Goal: Information Seeking & Learning: Find specific page/section

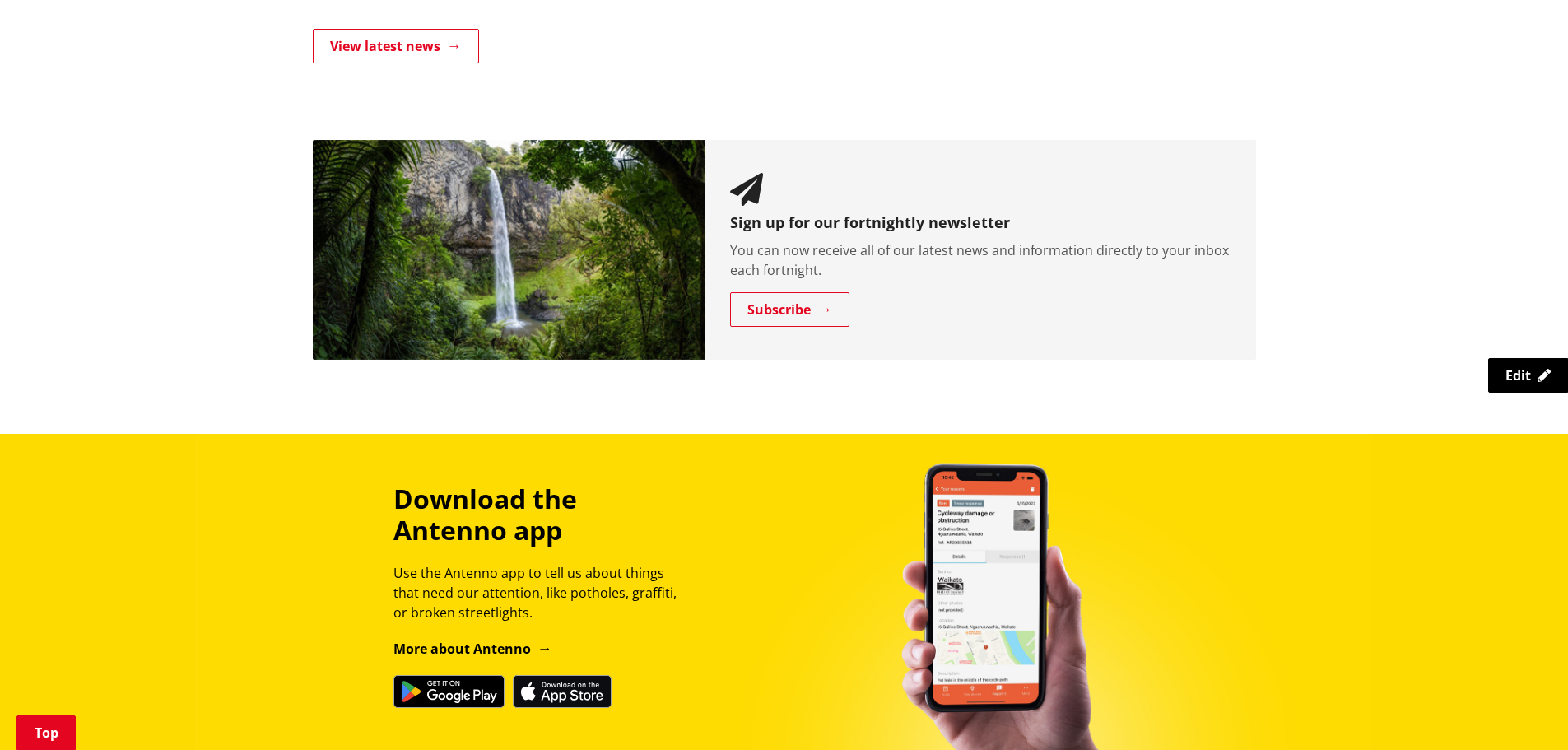
scroll to position [1646, 0]
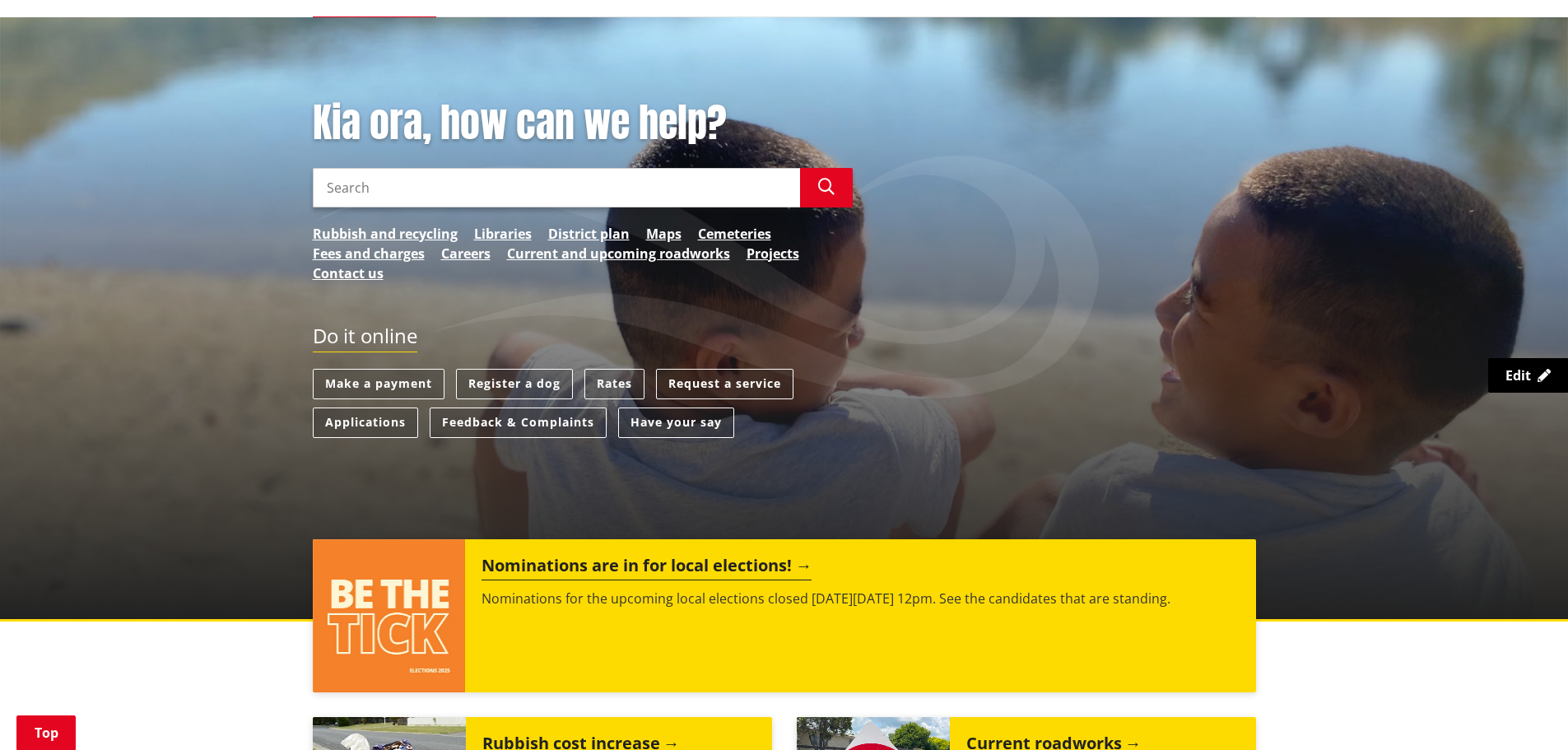
scroll to position [247, 0]
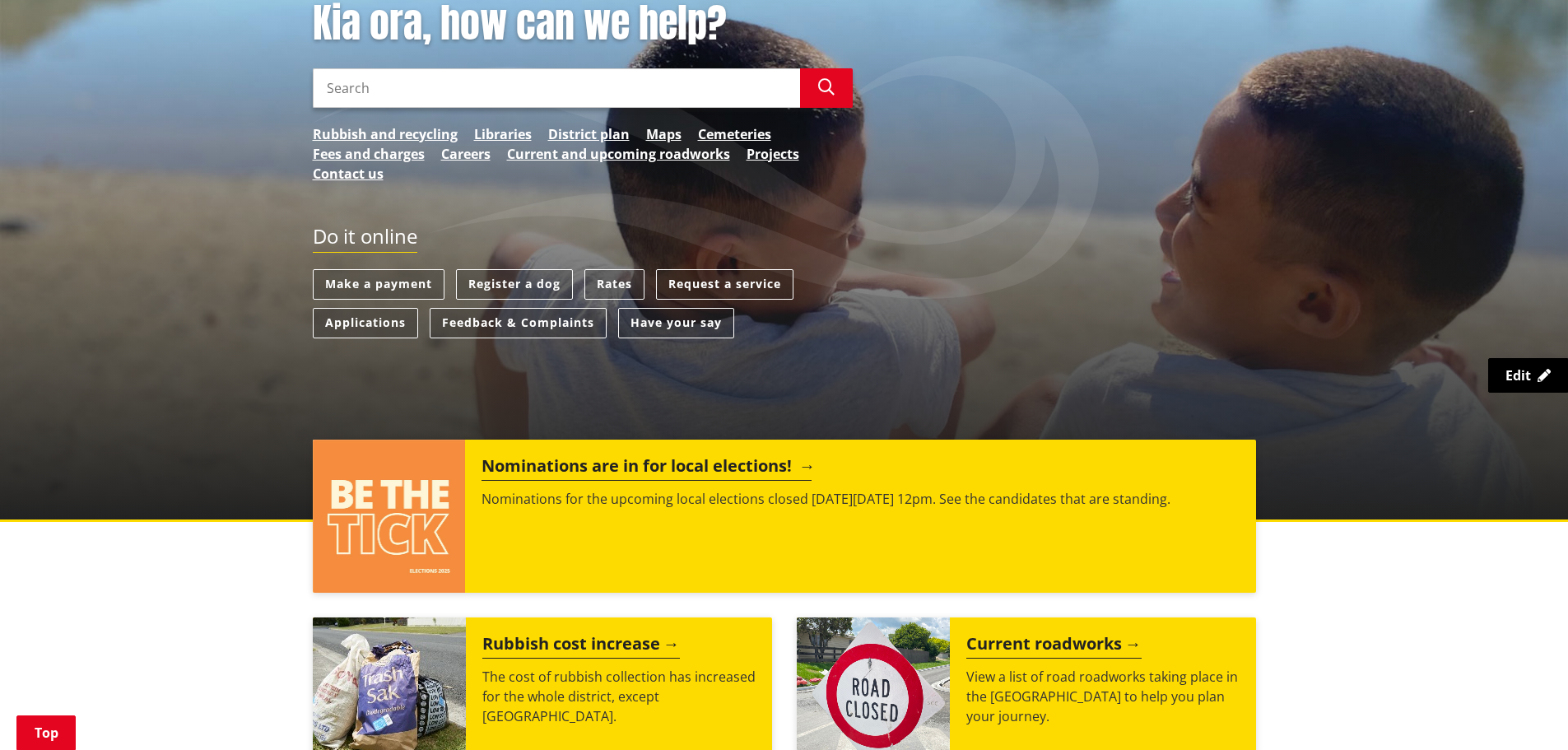
click at [641, 498] on p "Nominations for the upcoming local elections closed on Friday 1 August at 12pm.…" at bounding box center [860, 499] width 757 height 20
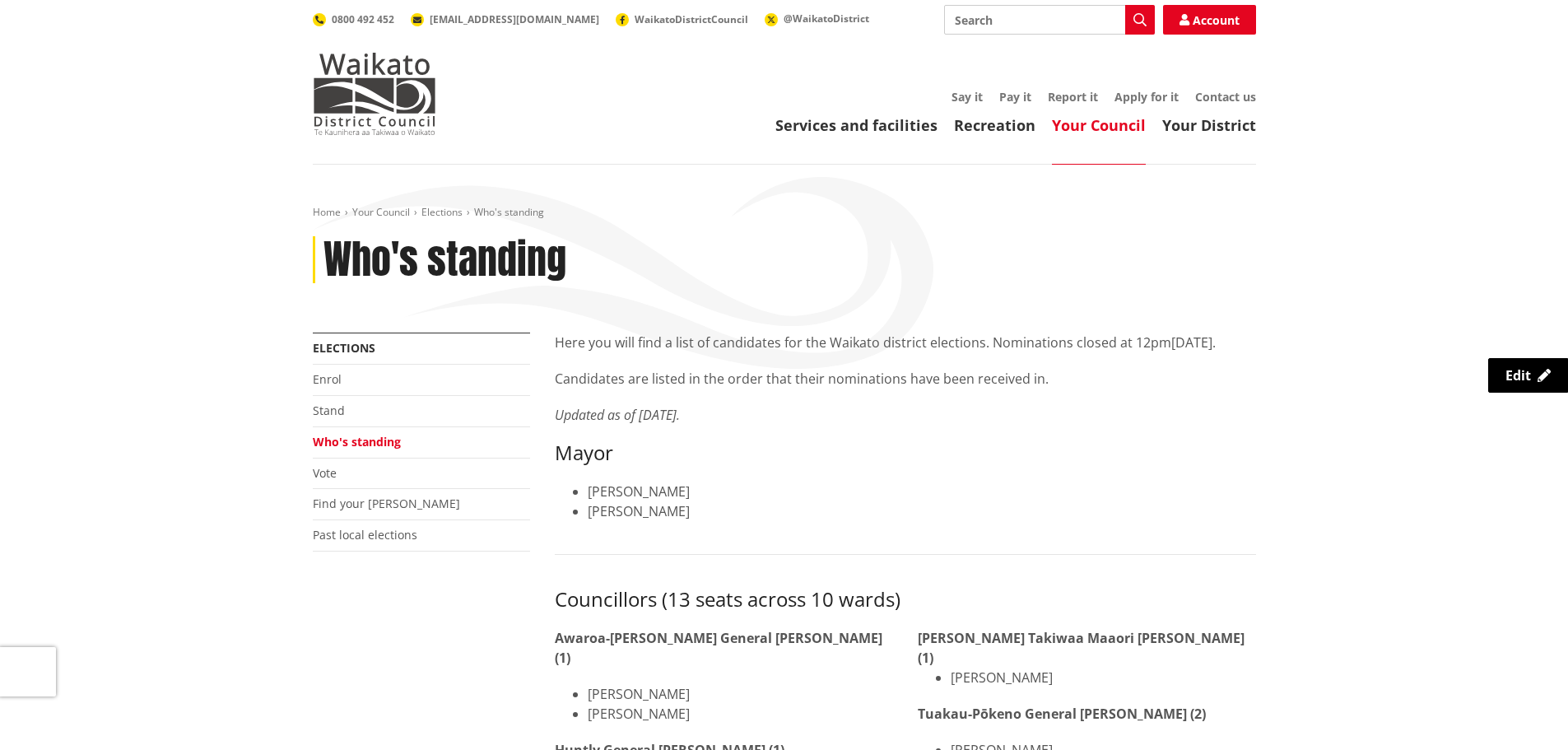
click at [360, 493] on li "Find your [PERSON_NAME]" at bounding box center [421, 505] width 218 height 32
click at [360, 502] on link "Find your ward" at bounding box center [386, 504] width 147 height 16
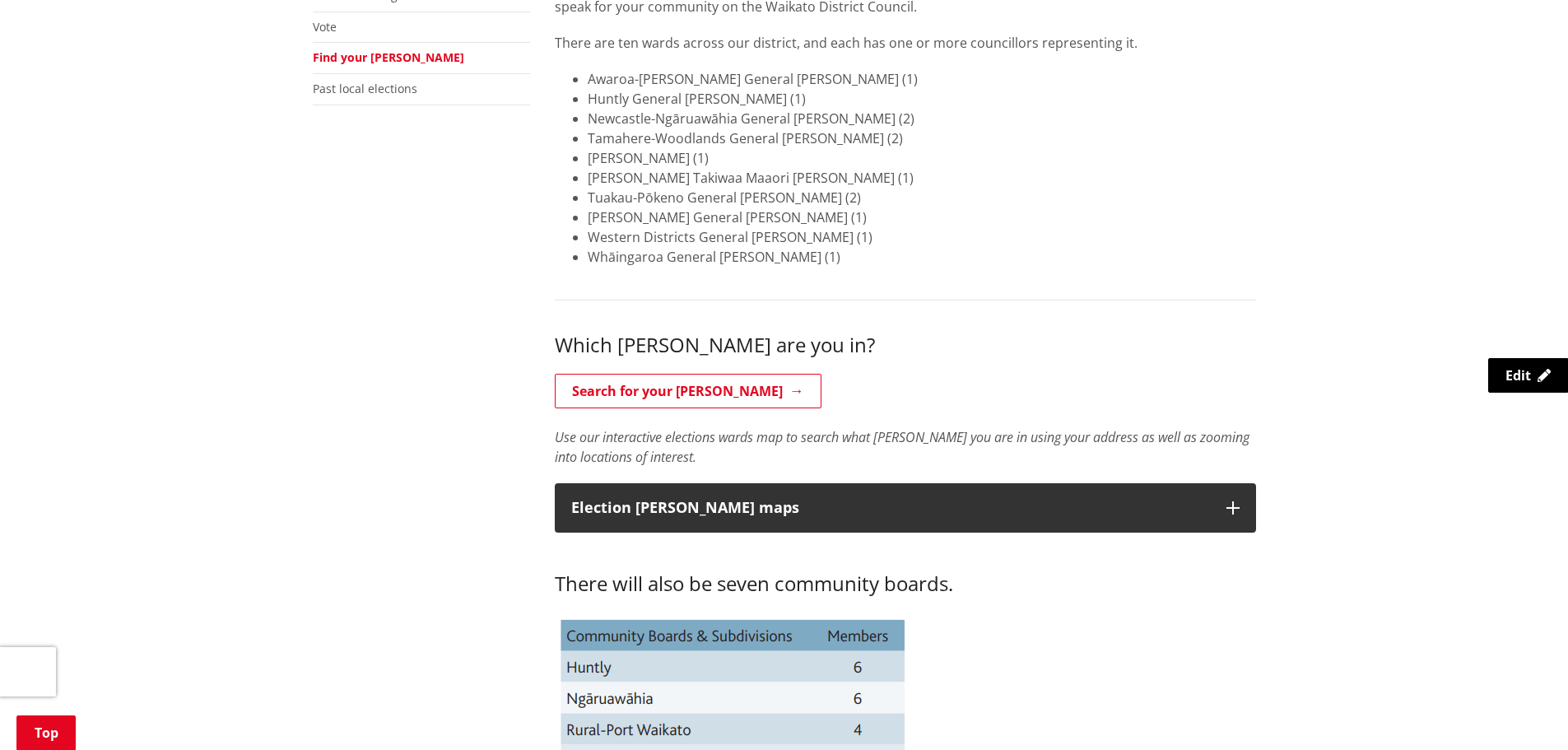
scroll to position [659, 0]
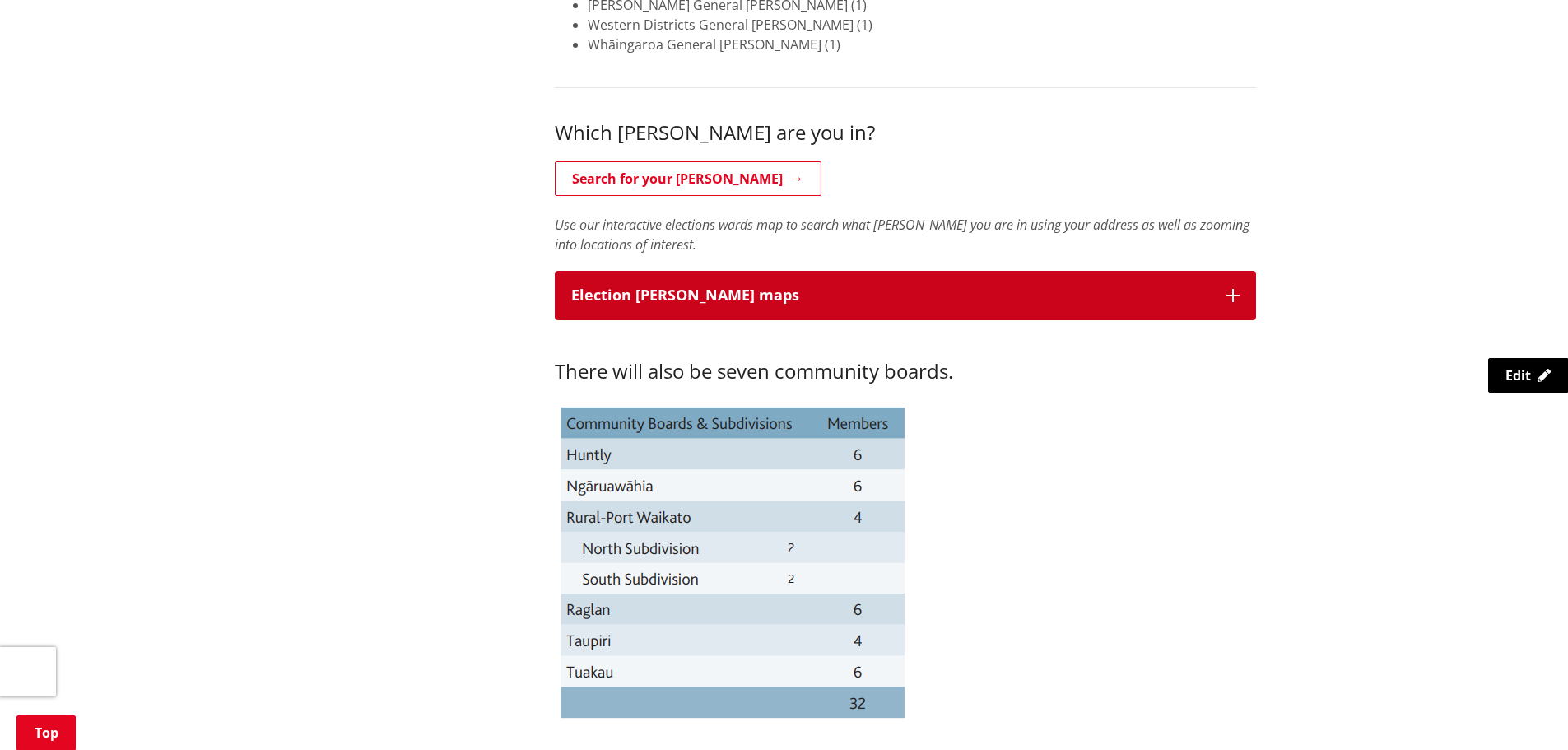
click at [945, 305] on button "Election ward maps" at bounding box center [905, 296] width 701 height 49
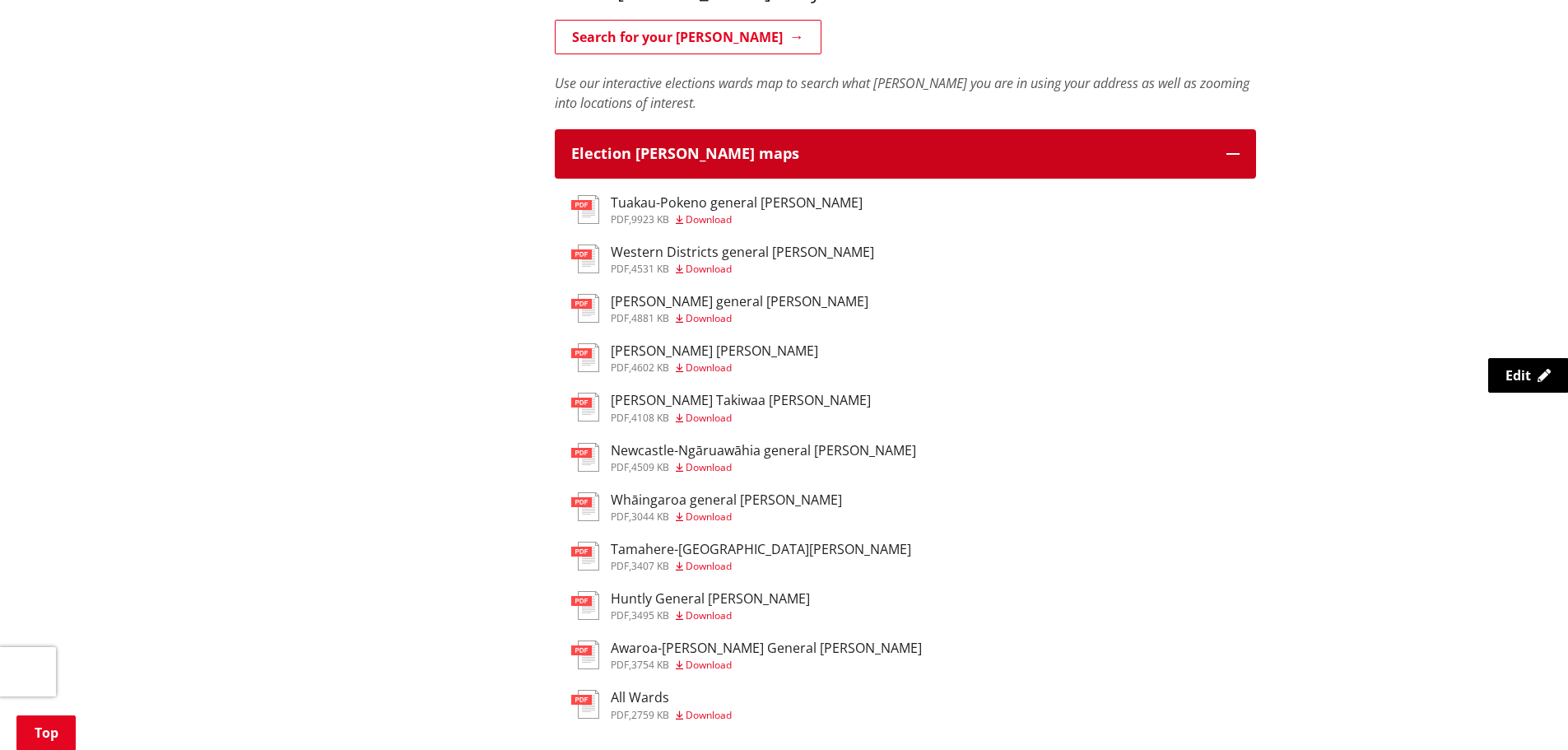
scroll to position [987, 0]
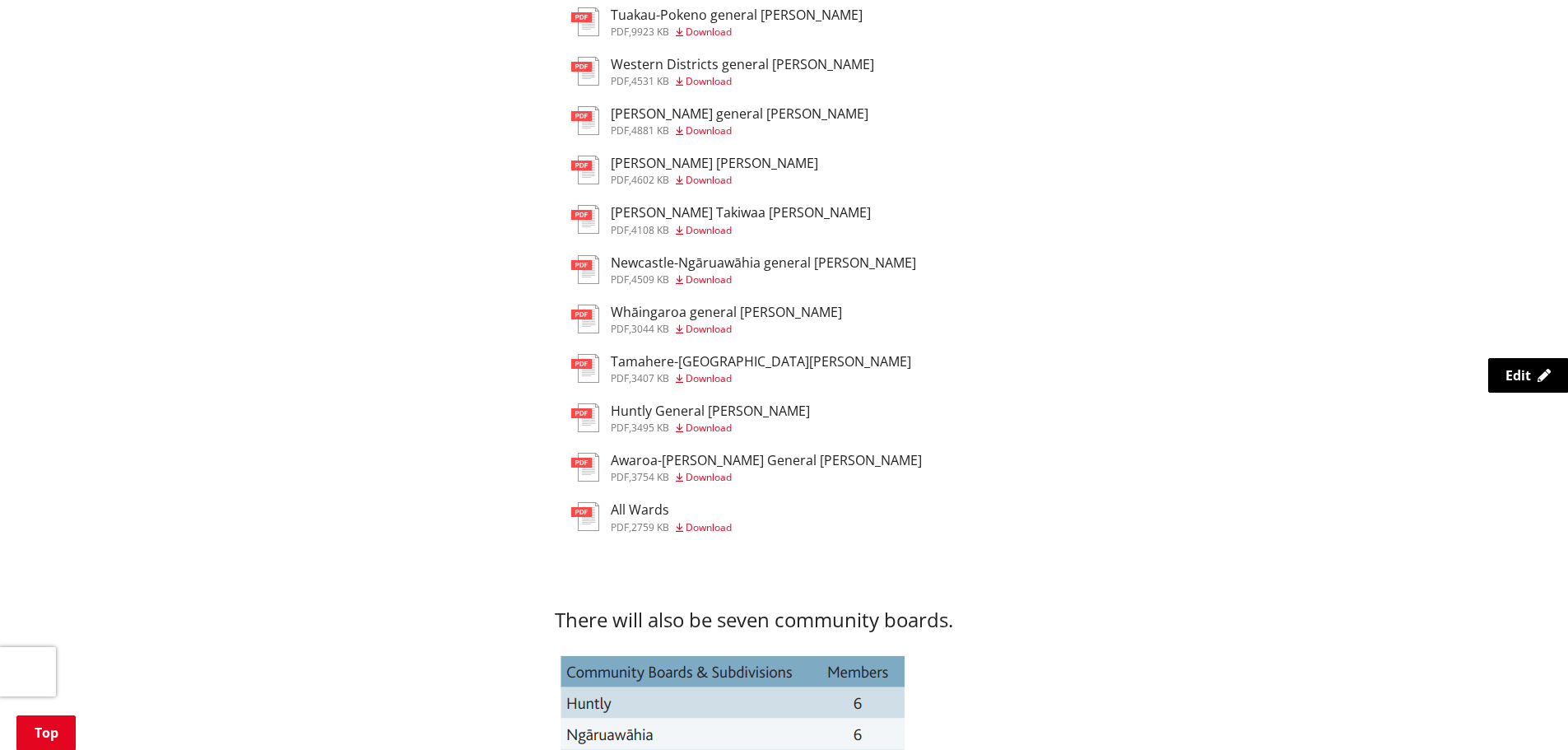
click at [637, 411] on h3 "Huntly General Ward" at bounding box center [709, 412] width 199 height 16
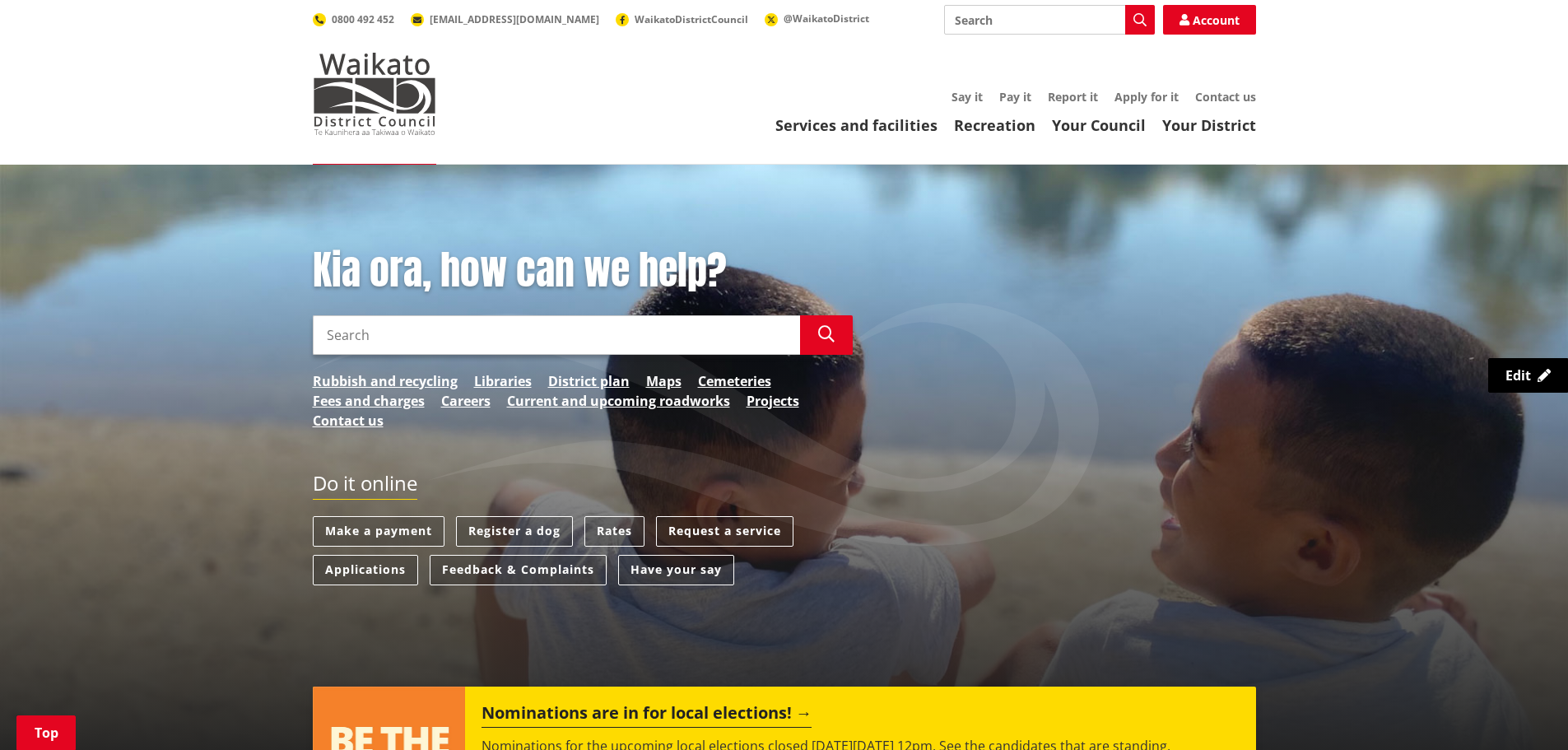
scroll to position [412, 0]
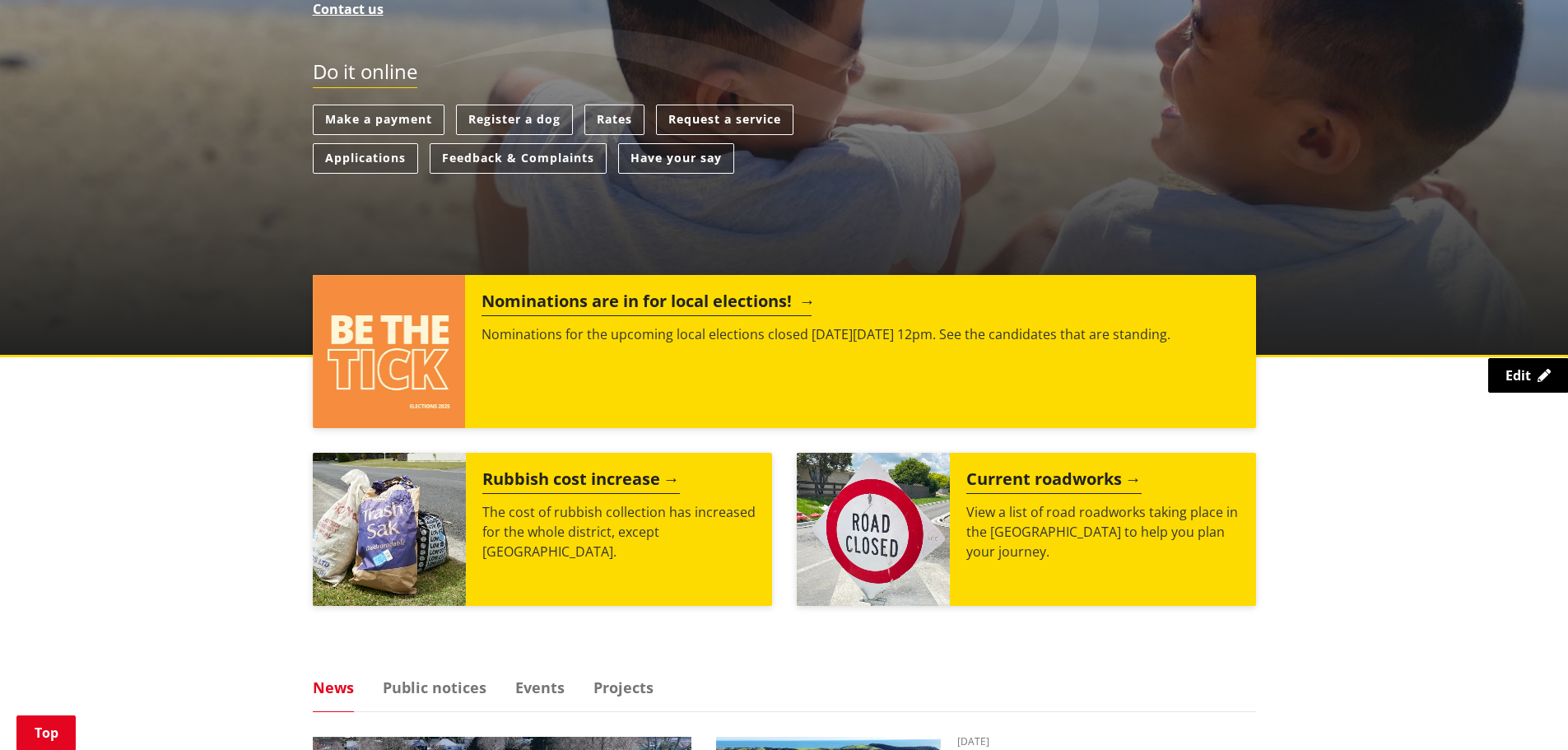
click at [616, 301] on h2 "Nominations are in for local elections!" at bounding box center [647, 304] width 330 height 25
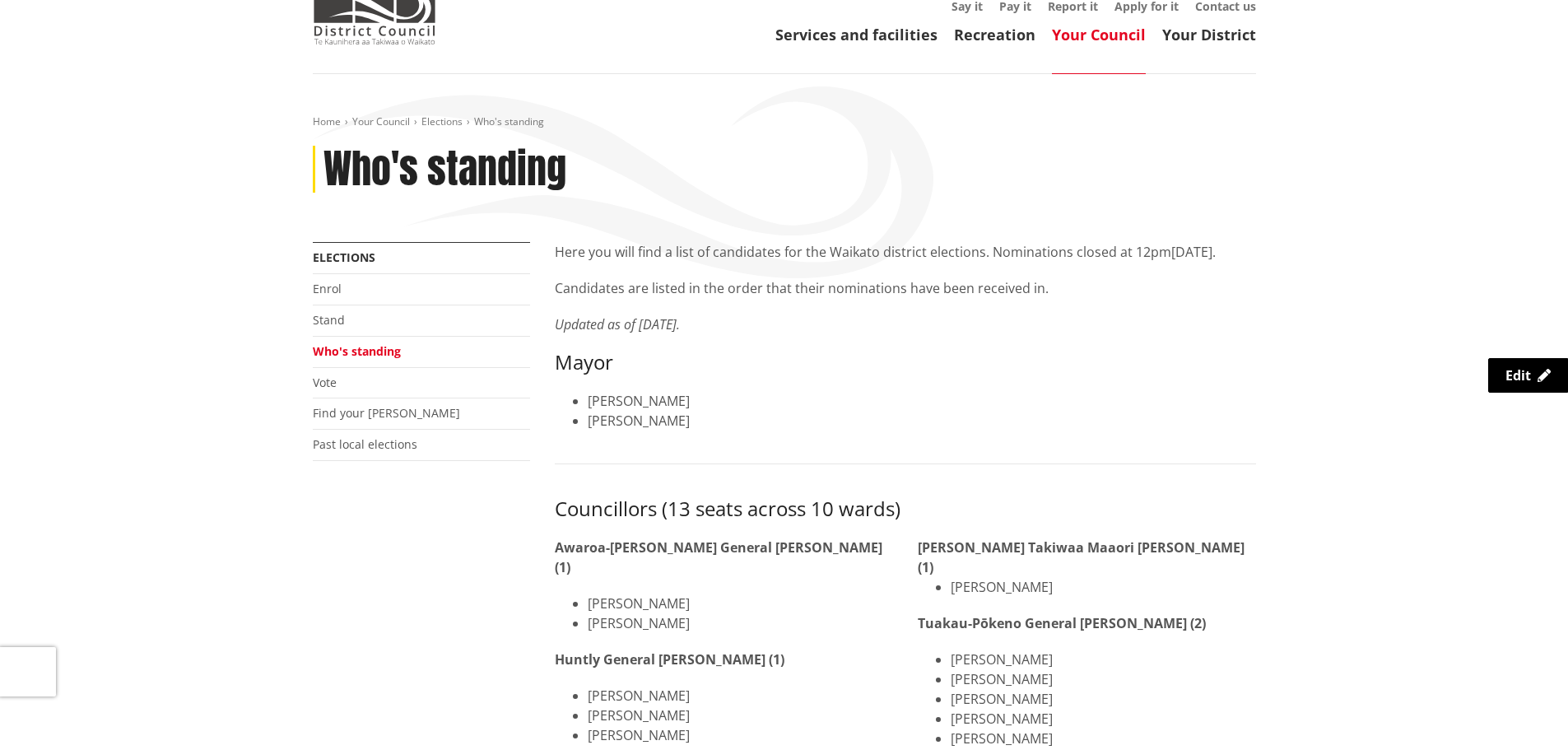
scroll to position [164, 0]
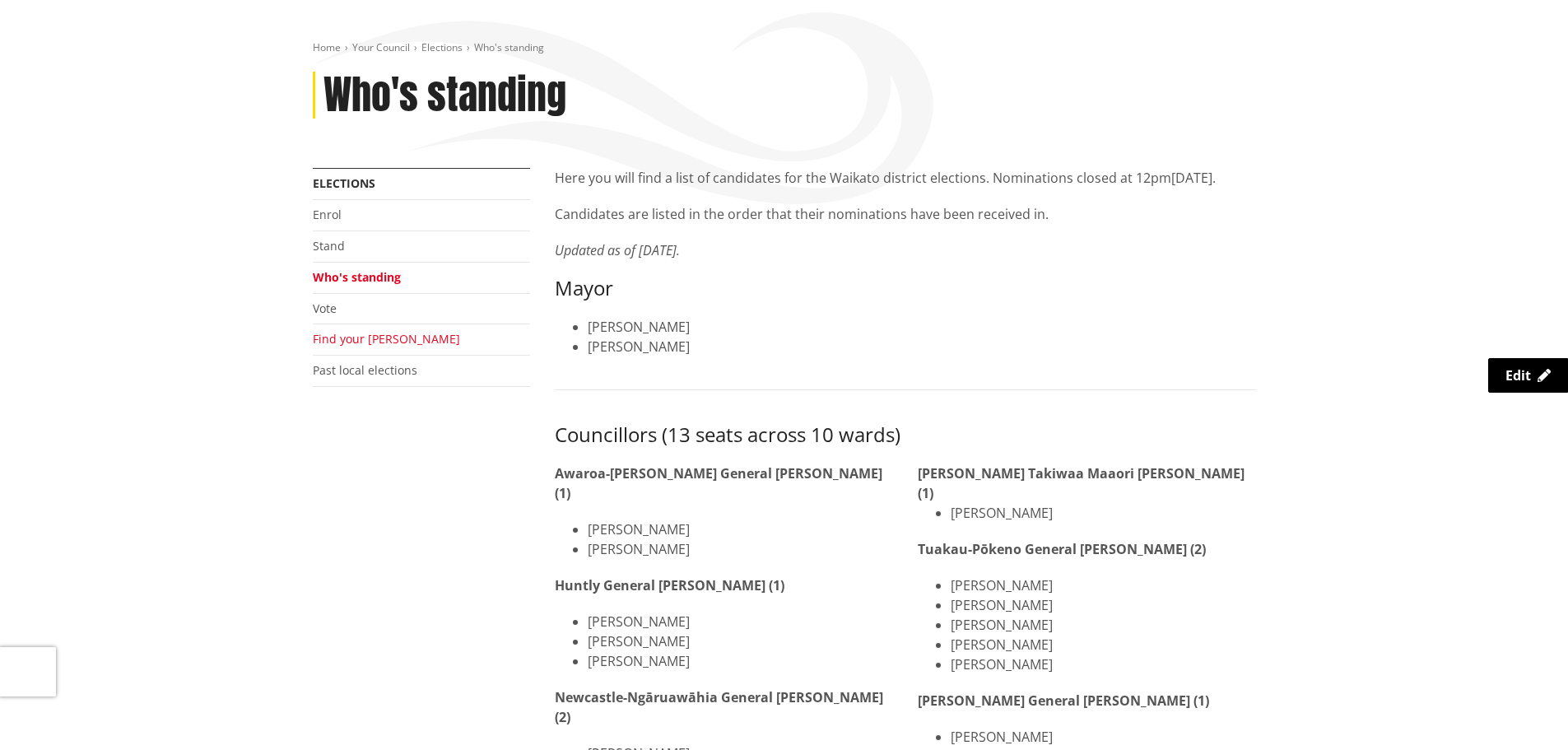
click at [351, 335] on link "Find your [PERSON_NAME]" at bounding box center [386, 338] width 147 height 16
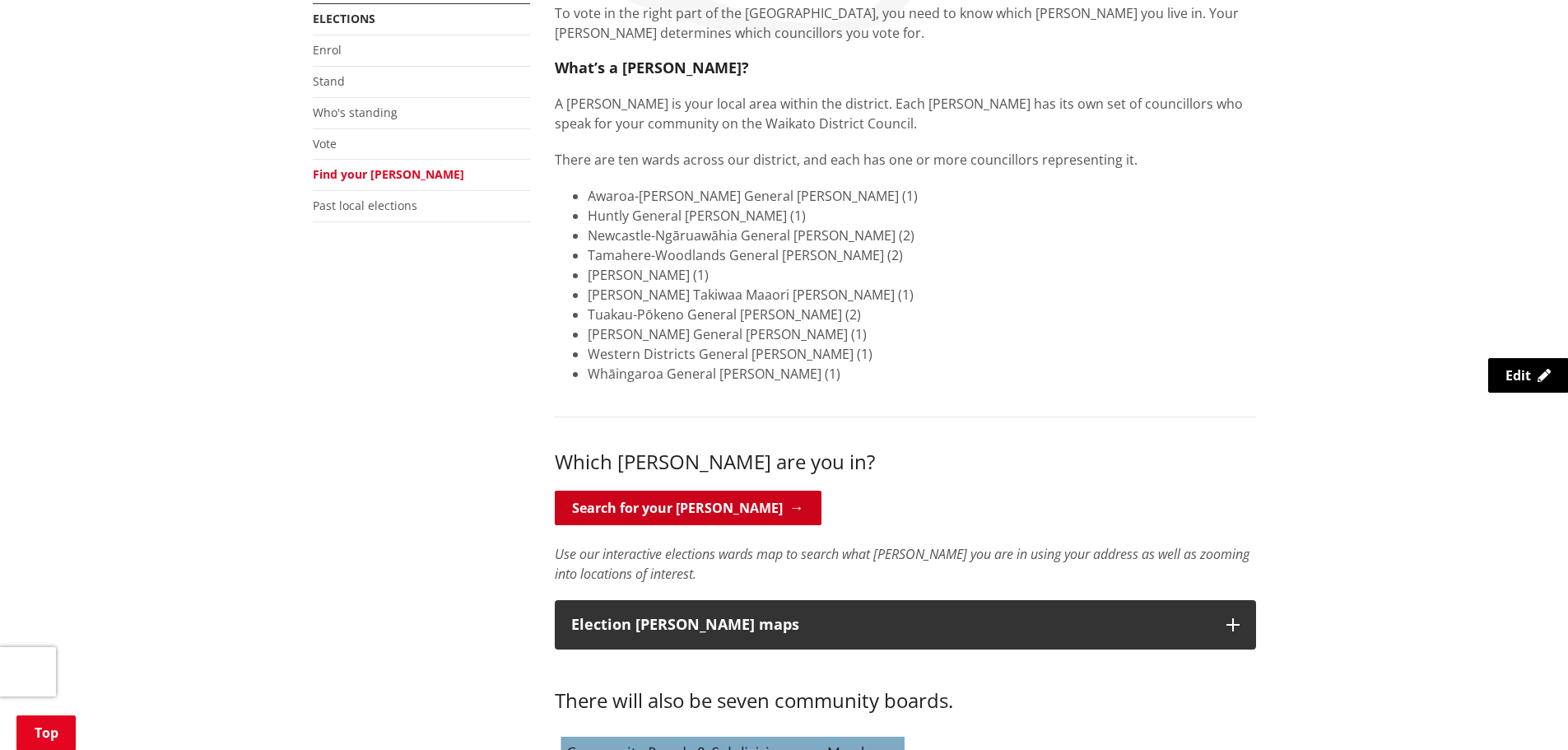
scroll to position [659, 0]
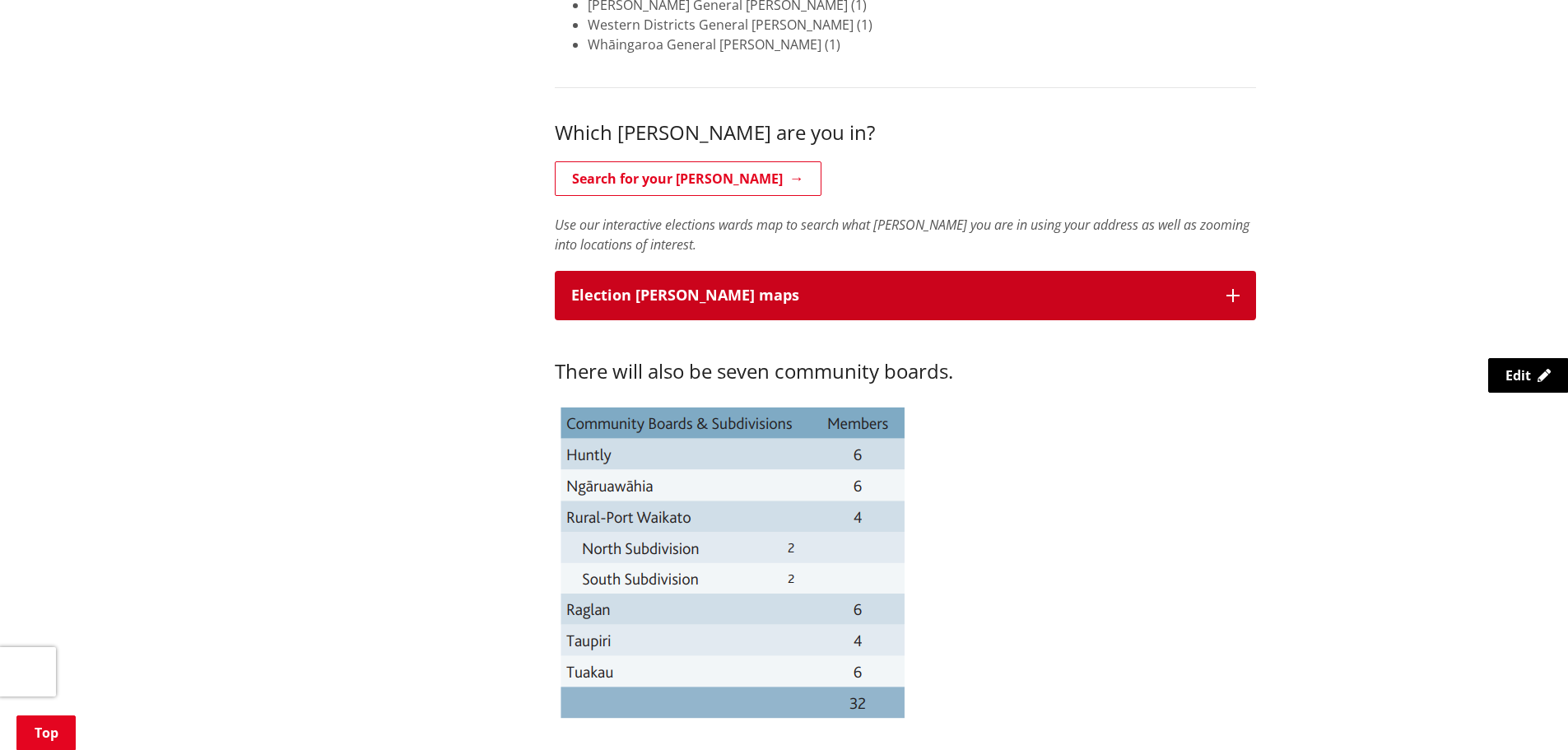
click at [817, 292] on p "Election [PERSON_NAME] maps" at bounding box center [890, 295] width 639 height 17
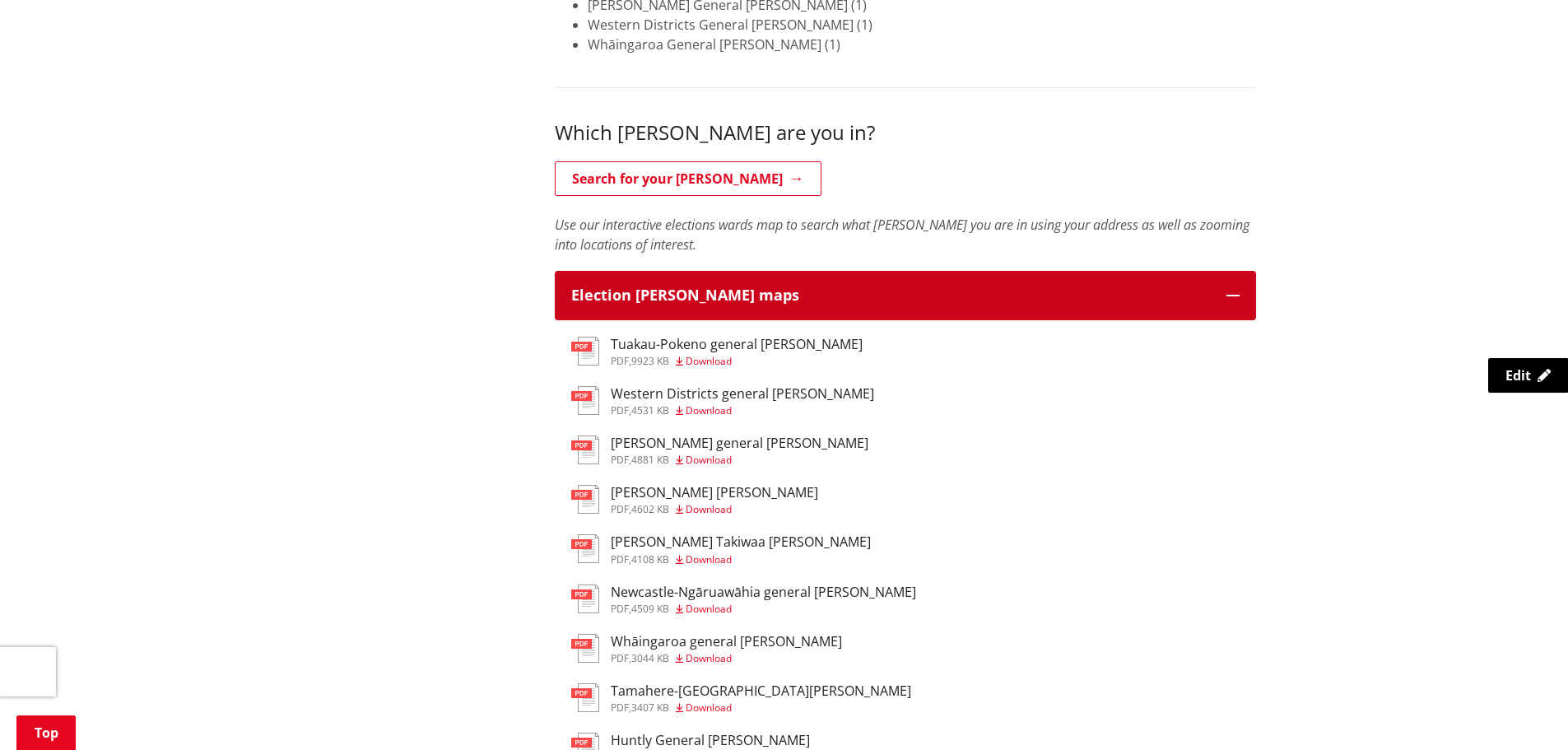
scroll to position [987, 0]
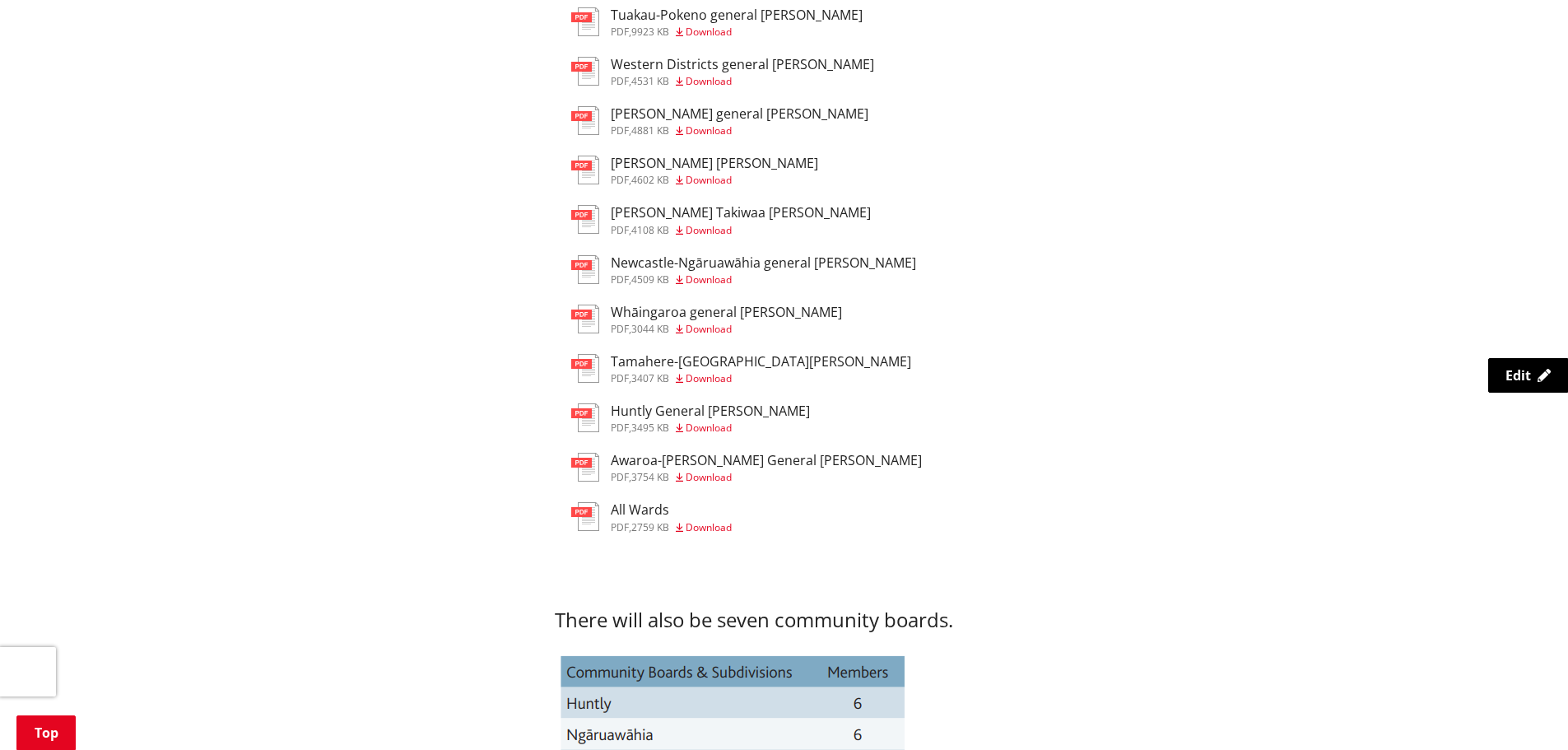
click at [625, 418] on h3 "Huntly General [PERSON_NAME]" at bounding box center [709, 412] width 199 height 16
